Goal: Transaction & Acquisition: Book appointment/travel/reservation

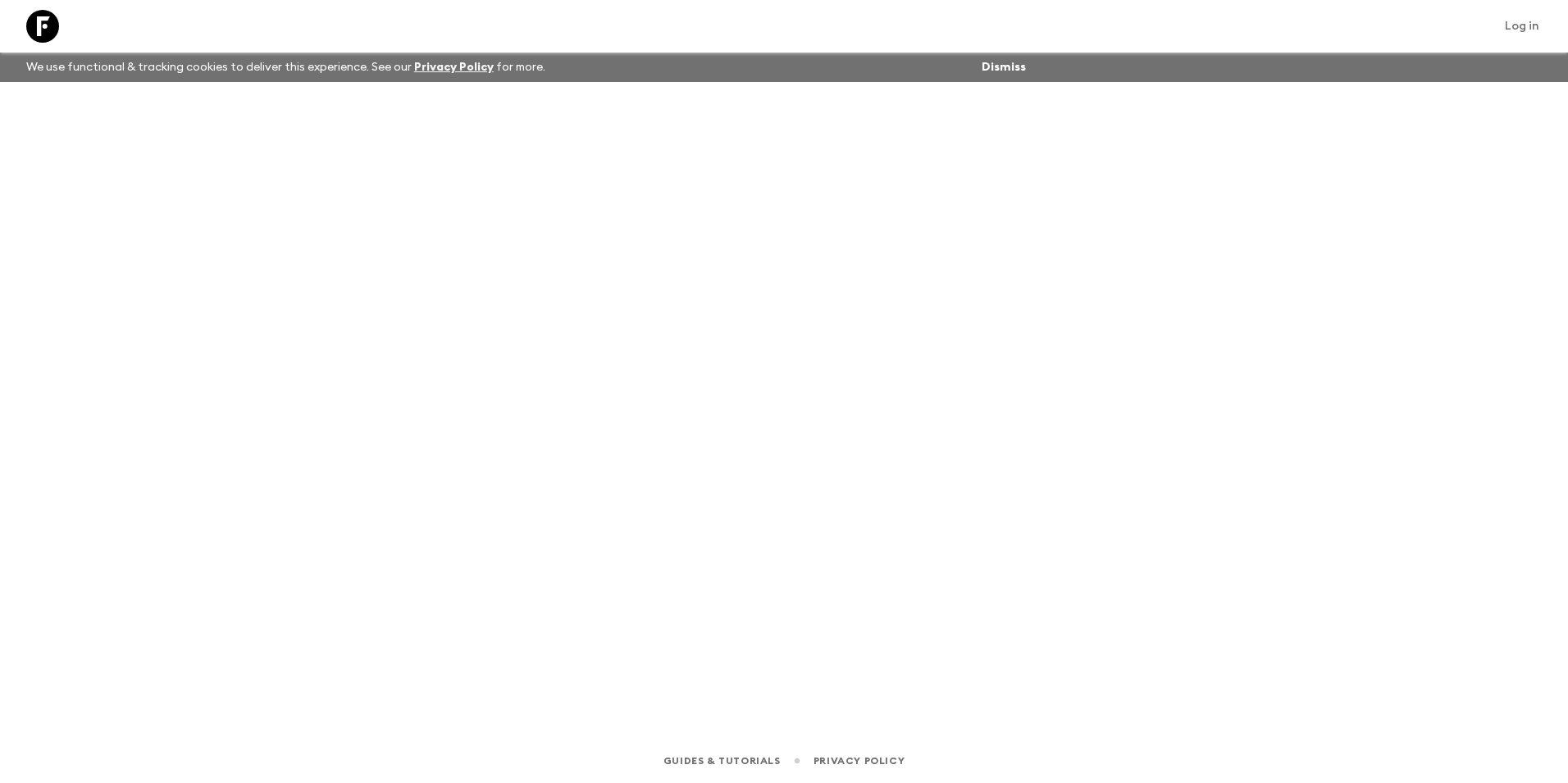
click at [1514, 24] on link "Log in" at bounding box center [1522, 26] width 53 height 23
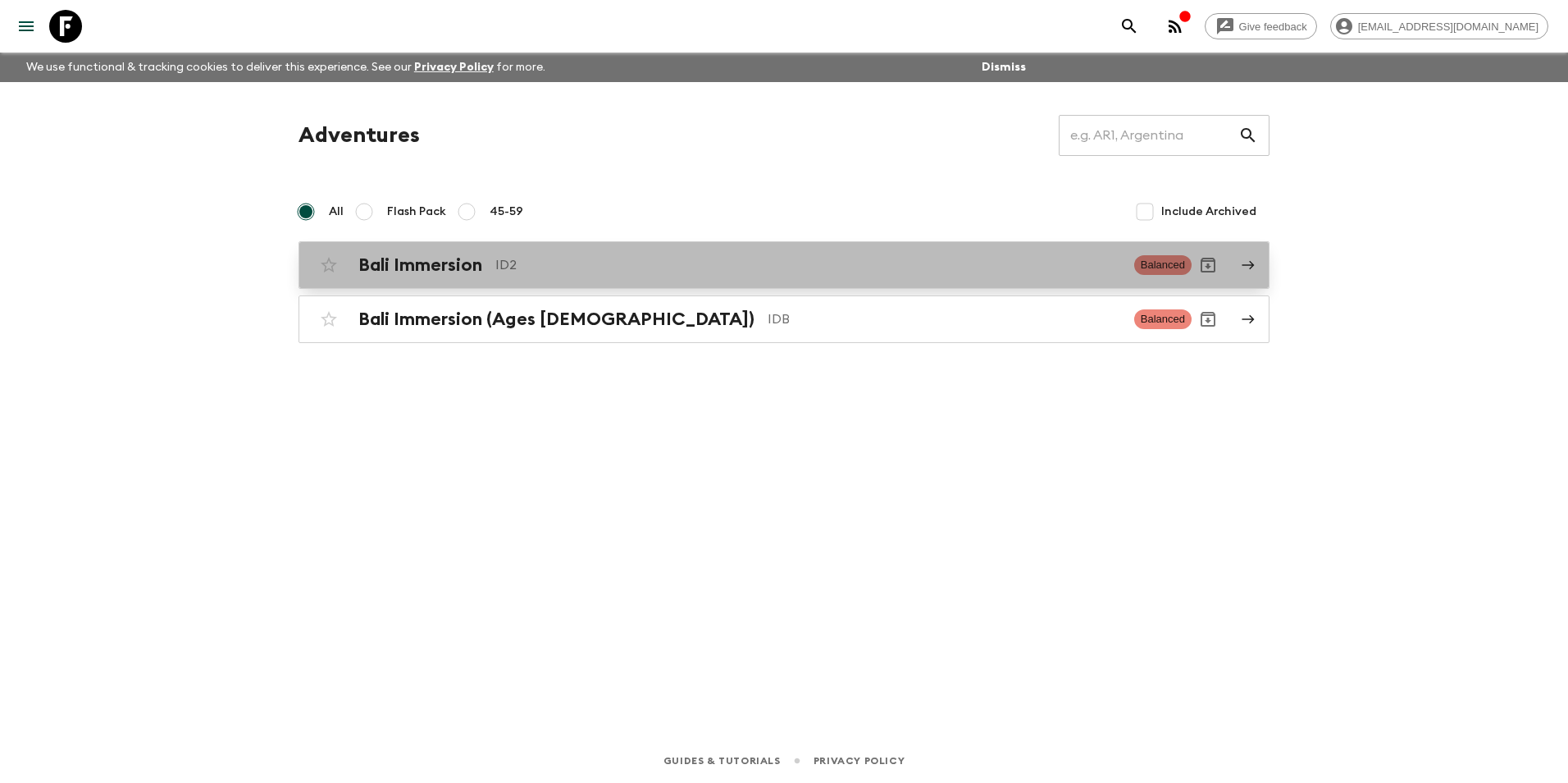
click at [412, 263] on h2 "Bali Immersion" at bounding box center [420, 265] width 124 height 21
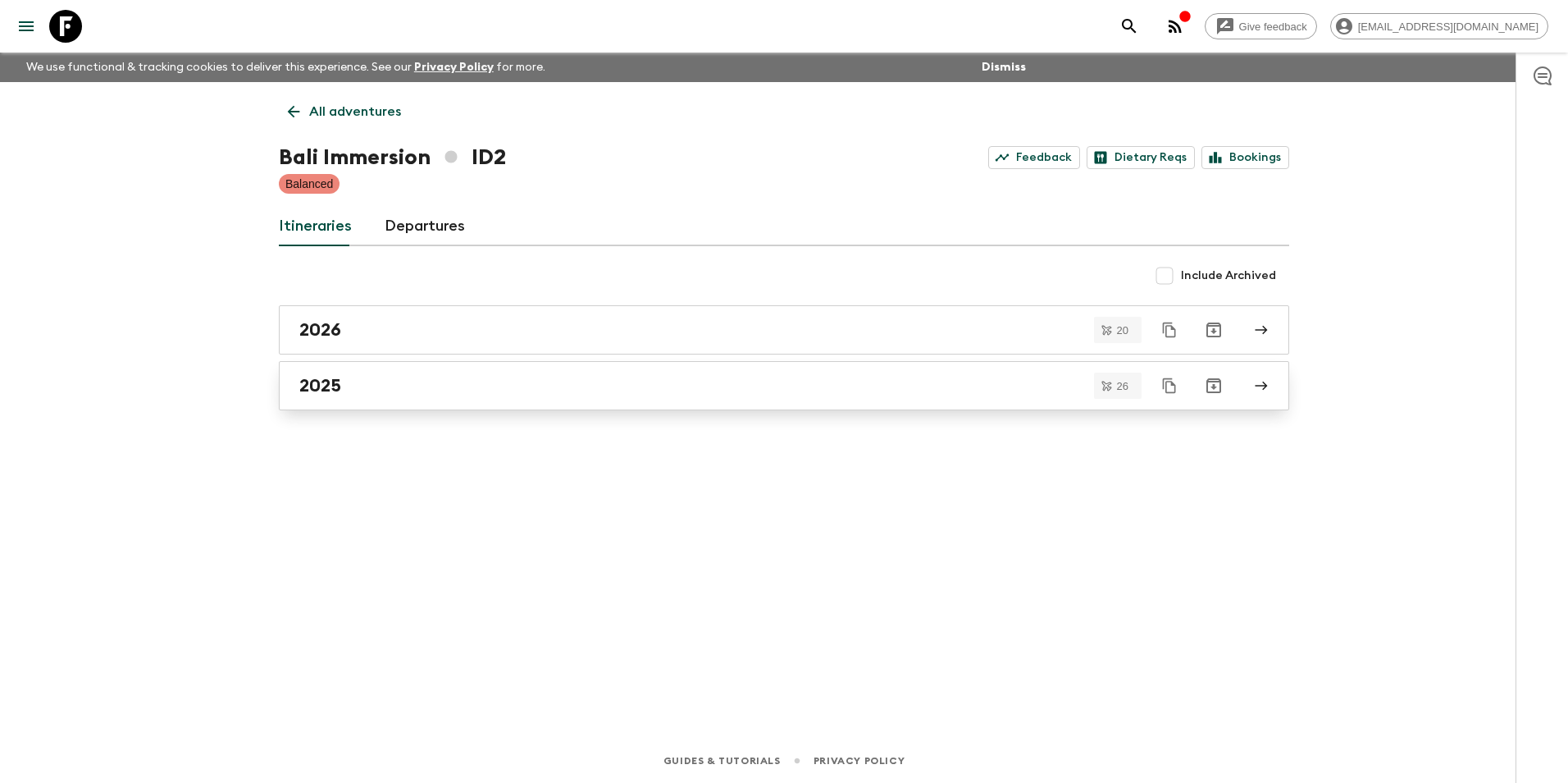
click at [341, 384] on h2 "2025" at bounding box center [320, 386] width 42 height 21
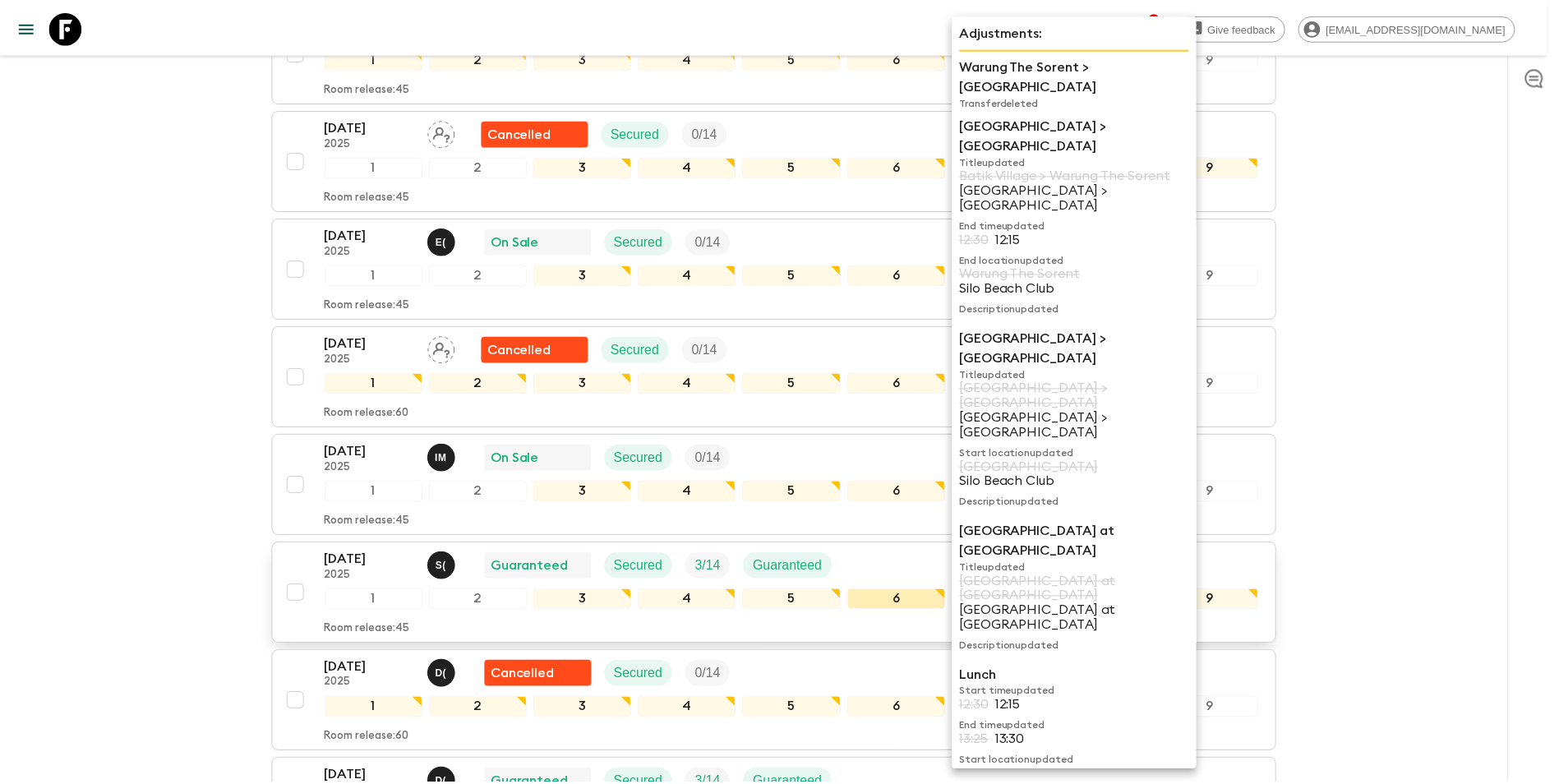
scroll to position [2200, 0]
